Goal: Book appointment/travel/reservation

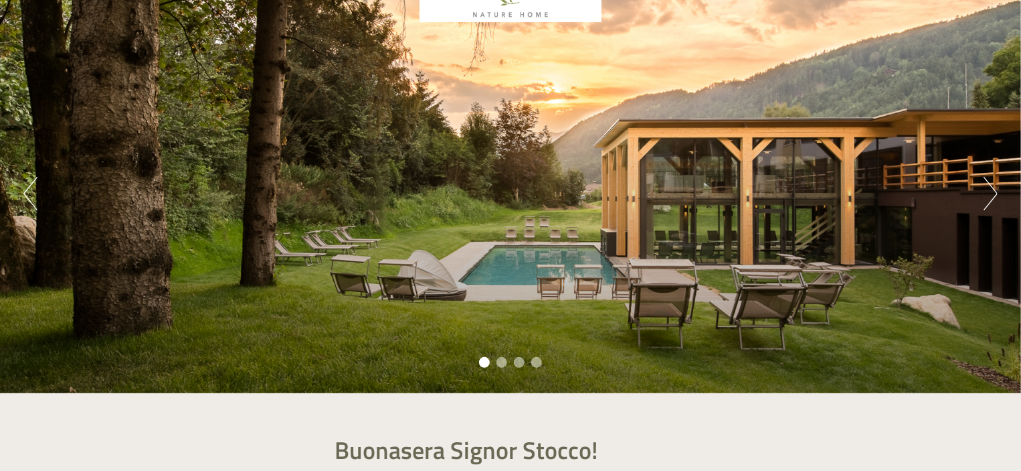
scroll to position [101, 0]
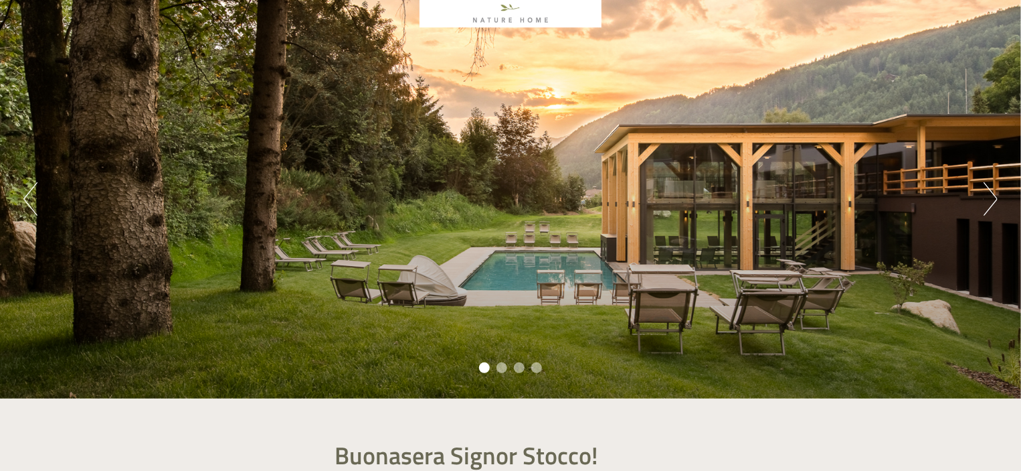
click at [988, 195] on button "Next" at bounding box center [991, 198] width 14 height 33
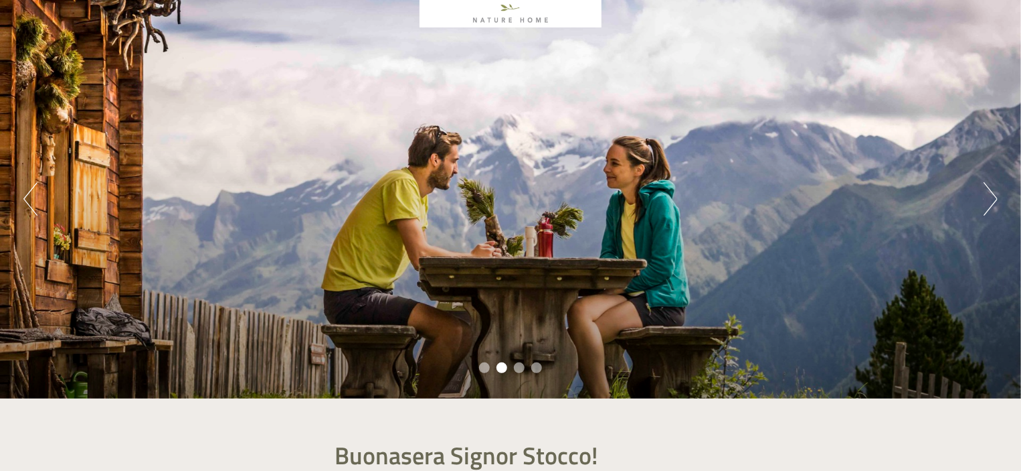
click at [988, 195] on button "Next" at bounding box center [991, 198] width 14 height 33
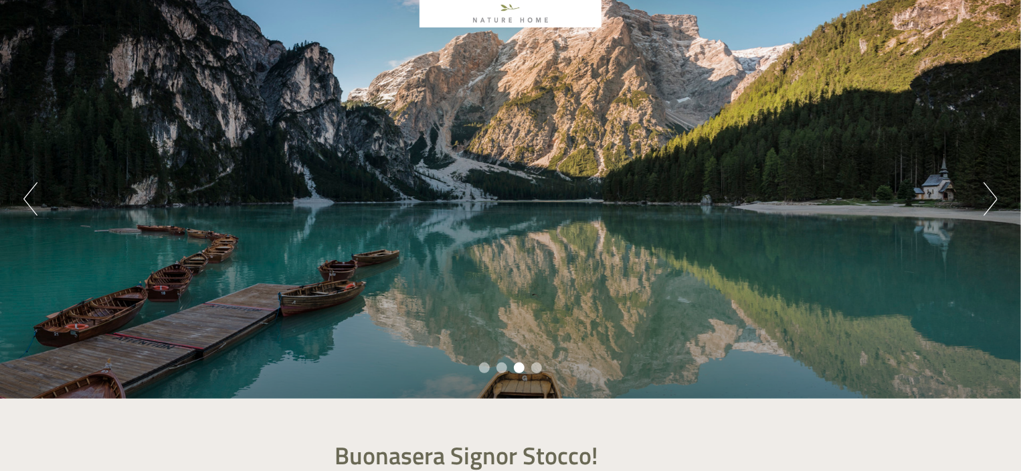
click at [988, 195] on button "Next" at bounding box center [991, 198] width 14 height 33
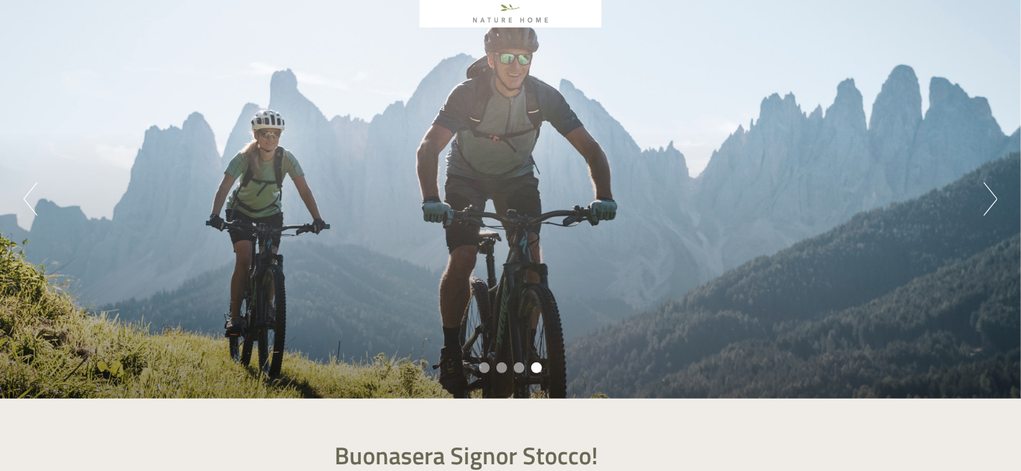
click at [33, 208] on button "Previous" at bounding box center [30, 198] width 14 height 33
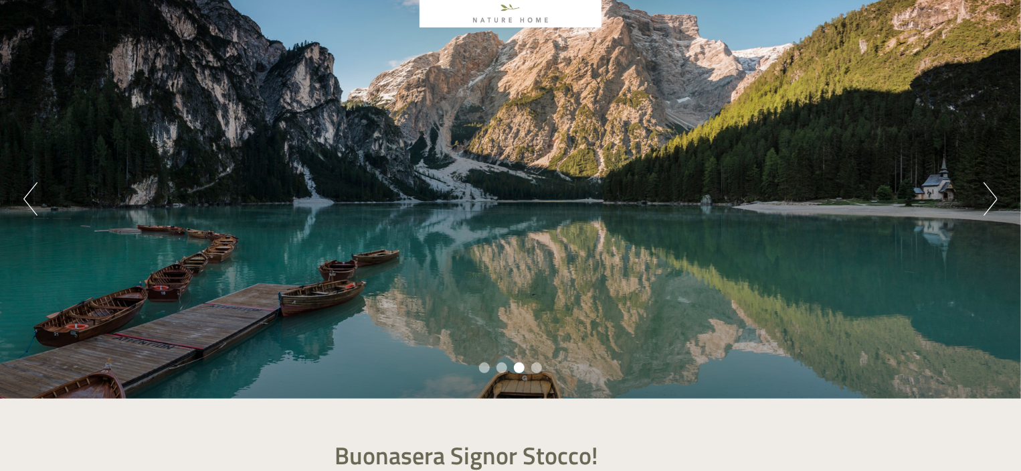
click at [992, 190] on button "Next" at bounding box center [991, 198] width 14 height 33
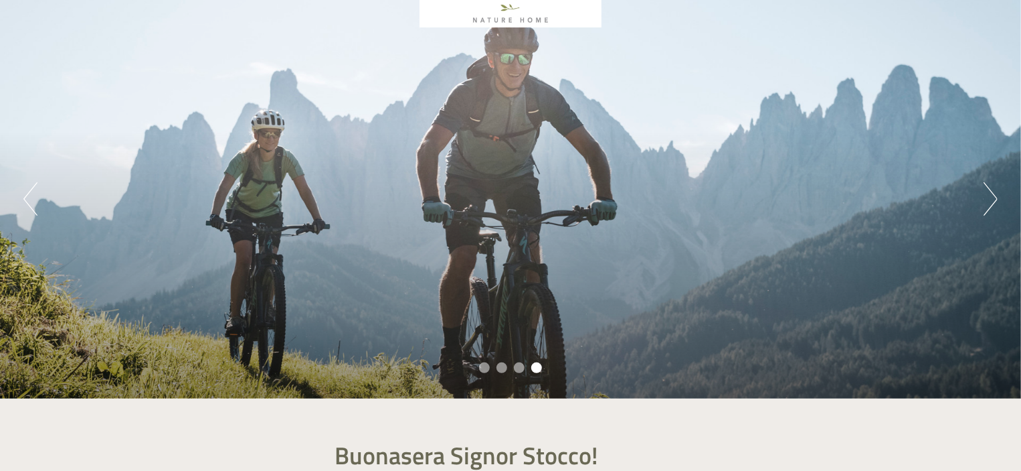
click at [992, 190] on button "Next" at bounding box center [991, 198] width 14 height 33
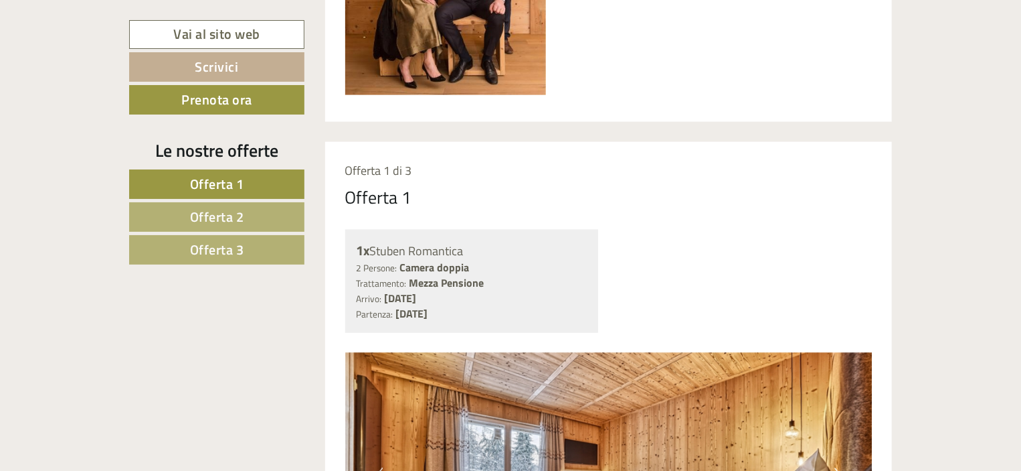
scroll to position [980, 0]
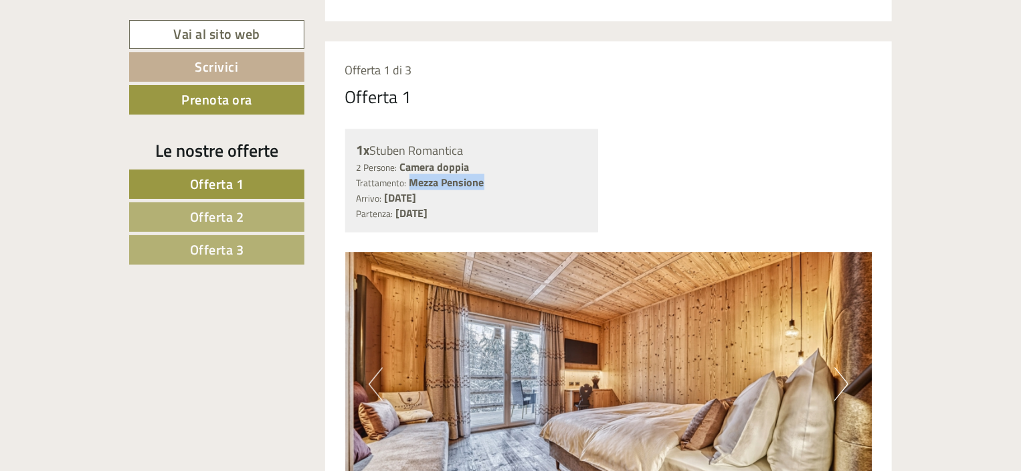
drag, startPoint x: 410, startPoint y: 179, endPoint x: 487, endPoint y: 184, distance: 76.5
click at [487, 184] on div "2 Persone: Camera doppia Trattamento: Mezza Pensione" at bounding box center [472, 174] width 231 height 31
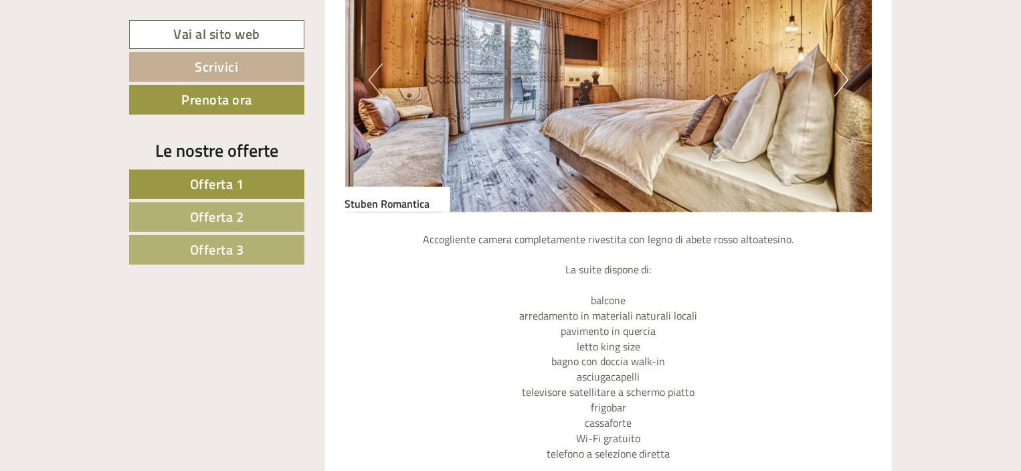
scroll to position [1284, 0]
